Goal: Check status: Check status

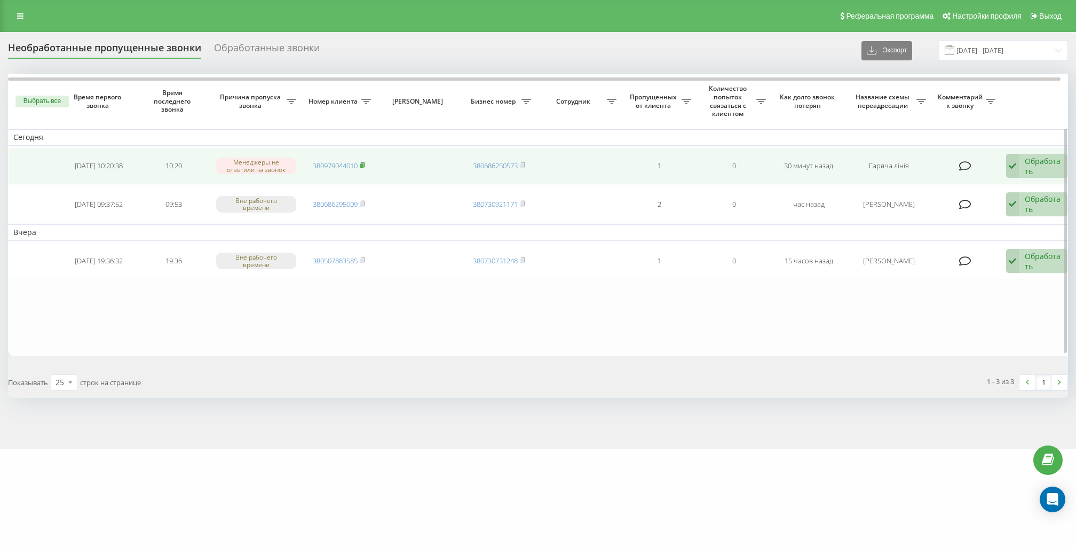
click at [364, 164] on rect at bounding box center [361, 165] width 3 height 5
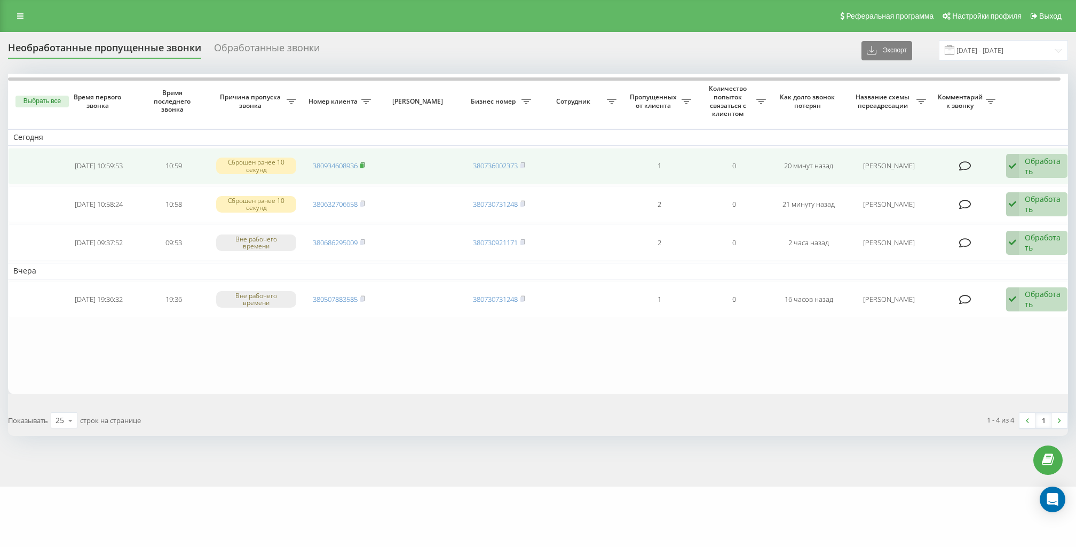
click at [364, 163] on rect at bounding box center [361, 165] width 3 height 5
